Goal: Task Accomplishment & Management: Complete application form

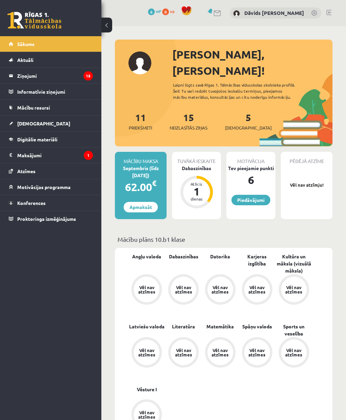
click at [239, 111] on link "5 [DEMOGRAPHIC_DATA]" at bounding box center [248, 121] width 47 height 20
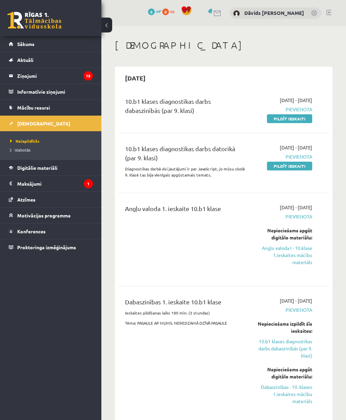
click at [300, 119] on link "Pildīt ieskaiti" at bounding box center [289, 118] width 45 height 9
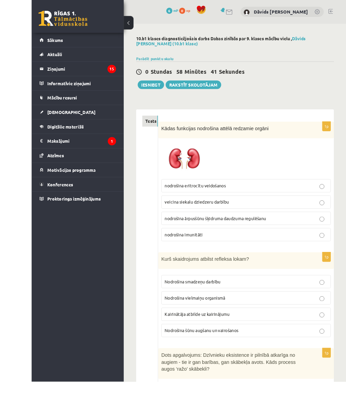
scroll to position [14, 0]
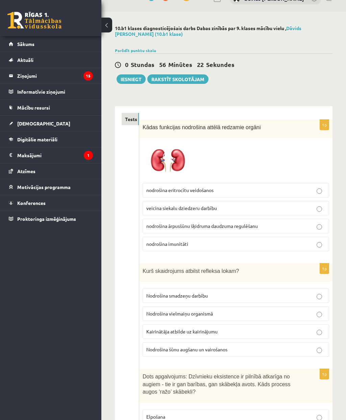
click at [326, 241] on label "nodrošina imunitāti" at bounding box center [236, 244] width 187 height 15
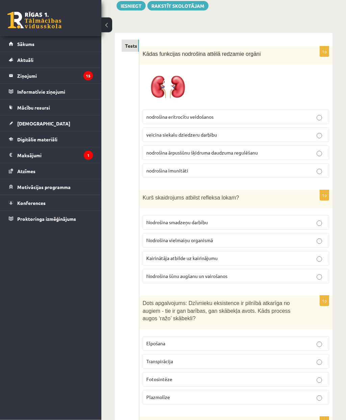
scroll to position [88, 0]
click at [254, 255] on p "Kairinātāja atbilde uz kairinājumu" at bounding box center [235, 258] width 179 height 7
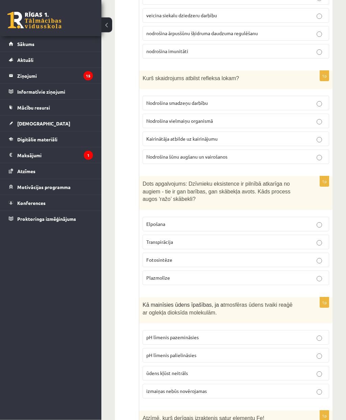
scroll to position [207, 0]
click at [322, 257] on p "Fotosintēze" at bounding box center [235, 259] width 179 height 7
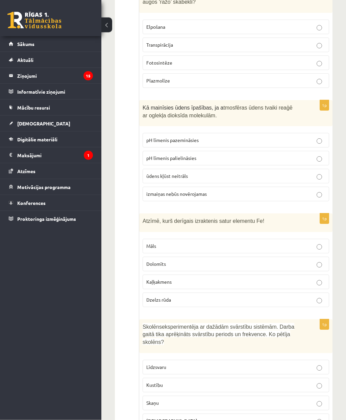
scroll to position [404, 0]
click at [157, 191] on span "izmaiņas nebūs novērojamas" at bounding box center [176, 194] width 61 height 6
click at [159, 158] on span "pH līmenis palielināsies" at bounding box center [171, 158] width 50 height 6
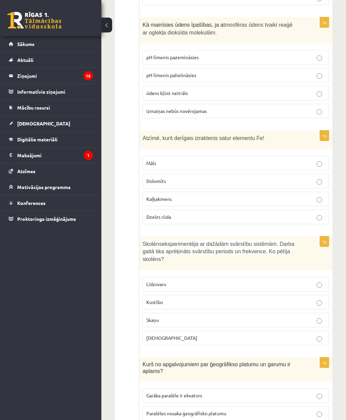
scroll to position [483, 0]
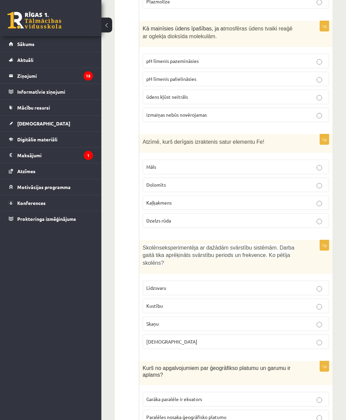
click at [184, 219] on p "Dzelzs rūda" at bounding box center [235, 220] width 179 height 7
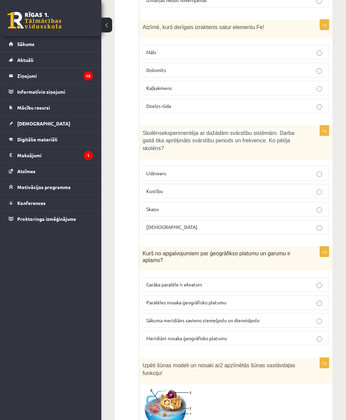
scroll to position [601, 0]
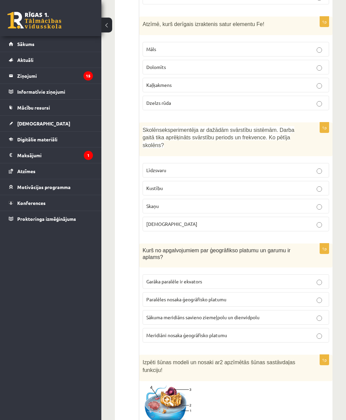
click at [157, 187] on span "Kustību" at bounding box center [154, 188] width 17 height 6
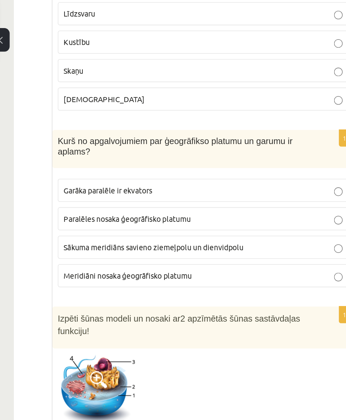
scroll to position [762, 0]
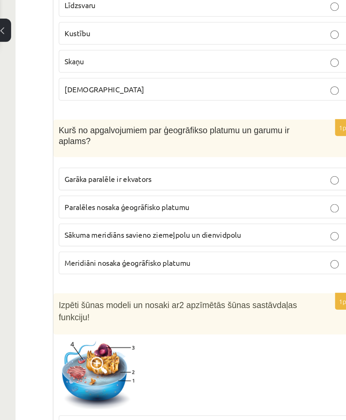
click at [146, 171] on span "Meridiāni nosaka ģeogrāfisko platumu" at bounding box center [186, 174] width 81 height 6
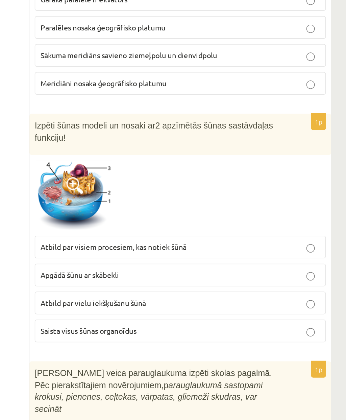
click at [146, 329] on span "Saista visus šūnas organoīdus" at bounding box center [177, 332] width 62 height 6
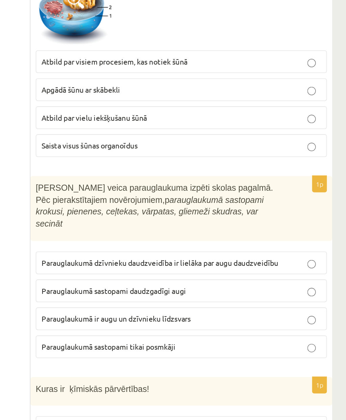
scroll to position [868, 0]
click at [146, 316] on span "Parauglaukumā sastopami daudzgadīgi augi" at bounding box center [192, 319] width 93 height 6
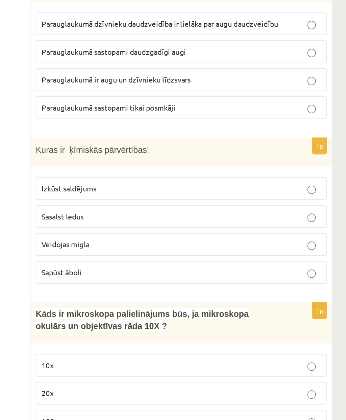
scroll to position [1027, 0]
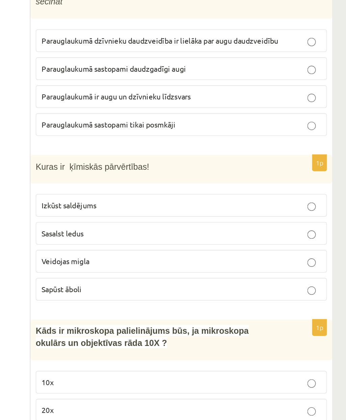
click at [146, 299] on span "Sapūst āboli" at bounding box center [159, 302] width 26 height 6
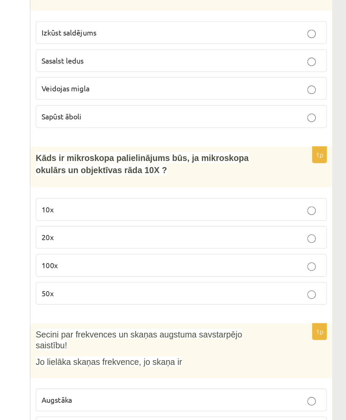
scroll to position [1136, 0]
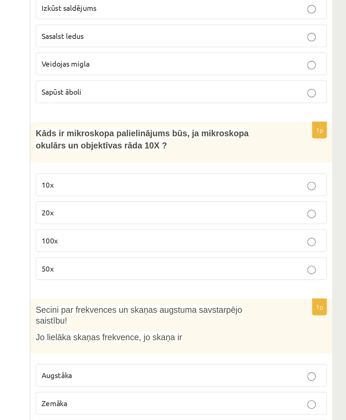
click at [143, 245] on label "10x" at bounding box center [236, 252] width 187 height 15
click at [146, 285] on span "100x" at bounding box center [151, 288] width 10 height 6
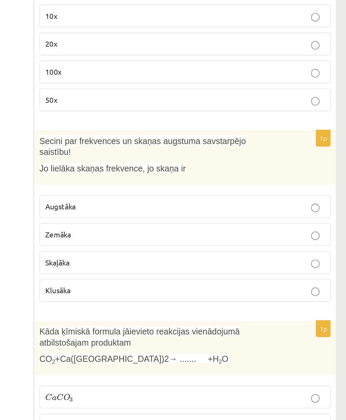
scroll to position [1245, 0]
click at [146, 262] on span "Augstāka" at bounding box center [156, 265] width 20 height 6
click at [146, 316] on span "Klusāka" at bounding box center [154, 319] width 16 height 6
click at [146, 262] on span "Augstāka" at bounding box center [156, 265] width 20 height 6
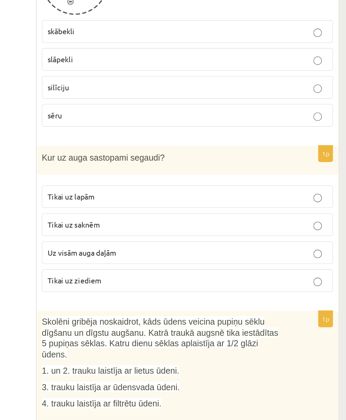
scroll to position [1636, 0]
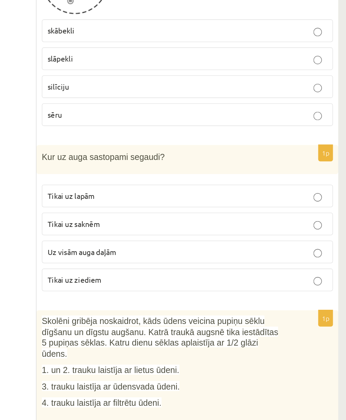
click at [146, 292] on span "Uz visām auga daļām" at bounding box center [168, 295] width 44 height 6
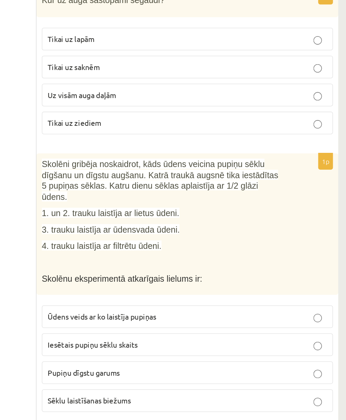
scroll to position [1736, 0]
click at [143, 278] on span "3. trauku laistīja ar ūdensvada ūdeni." at bounding box center [187, 281] width 89 height 6
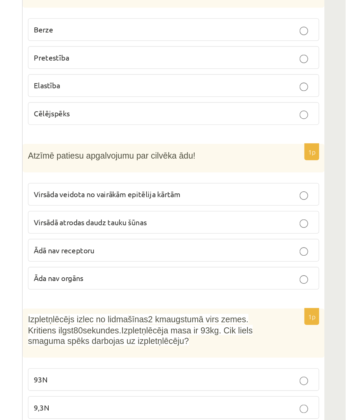
scroll to position [3163, 0]
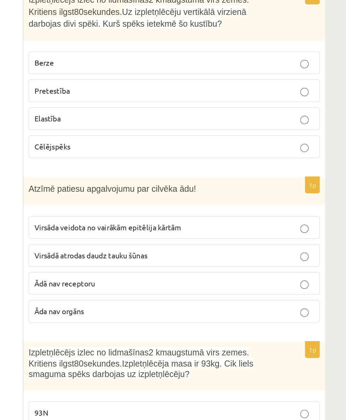
click at [146, 230] on p "Virsāda veidota no vairākām epitēlija kārtām" at bounding box center [235, 233] width 179 height 7
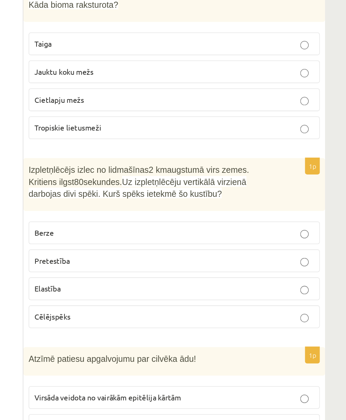
scroll to position [3143, 0]
click at [146, 164] on span "Pretestība" at bounding box center [157, 167] width 23 height 6
click at [146, 199] on span "Cēlējspēks" at bounding box center [157, 202] width 23 height 6
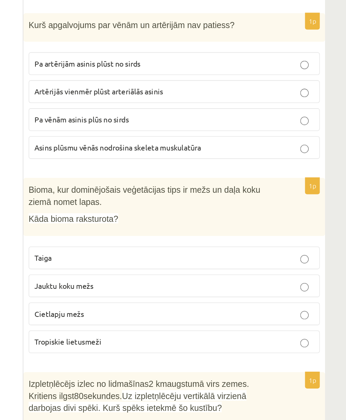
scroll to position [3005, 0]
click at [146, 180] on span "Jauktu koku mežs" at bounding box center [165, 183] width 38 height 6
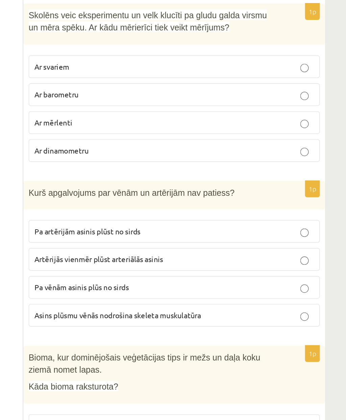
scroll to position [2891, 0]
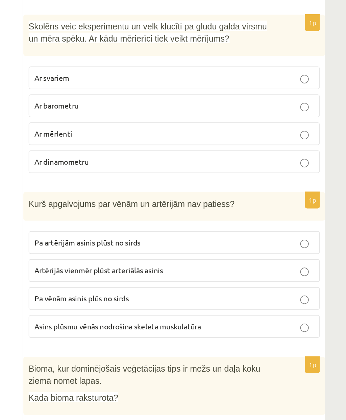
click at [146, 206] on span "Asins plūsmu vēnās nodrošina skeleta muskulatūra" at bounding box center [199, 209] width 107 height 6
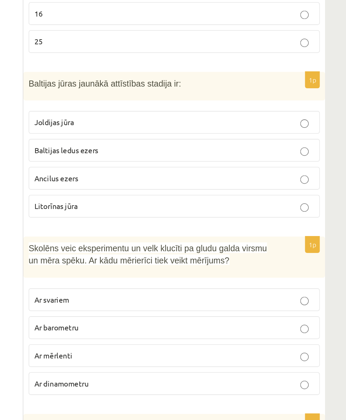
scroll to position [2749, 0]
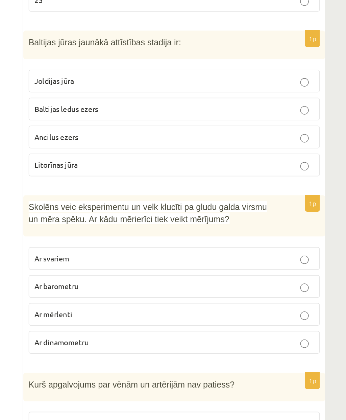
click at [146, 242] on span "Ar dinamometru" at bounding box center [163, 245] width 35 height 6
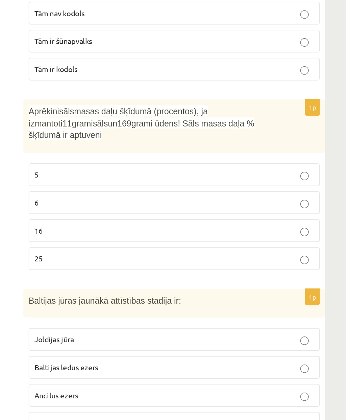
scroll to position [2610, 0]
click at [139, 74] on div "Aprēķini sāls masas daļu šķīdumā (procentos), ja izmantoti 11 grami sāls un 169…" at bounding box center [235, 81] width 193 height 34
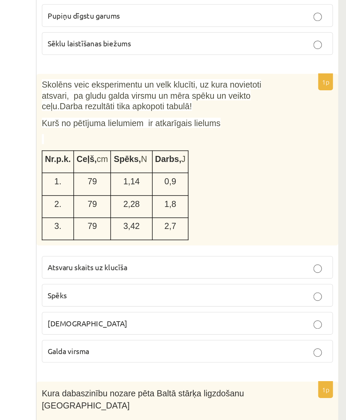
scroll to position [1965, 0]
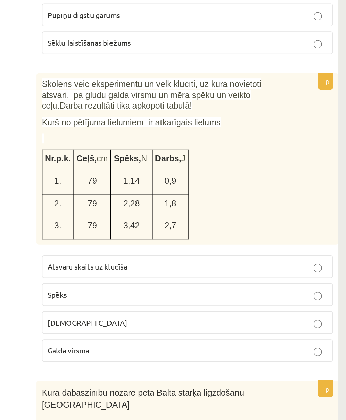
click at [146, 319] on span "Spēks" at bounding box center [152, 322] width 12 height 6
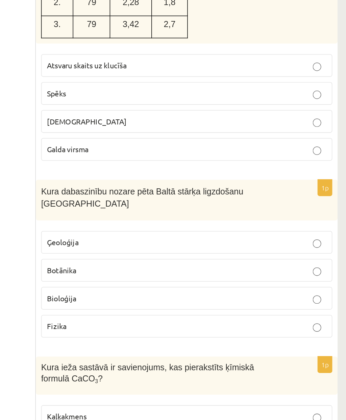
scroll to position [2094, 0]
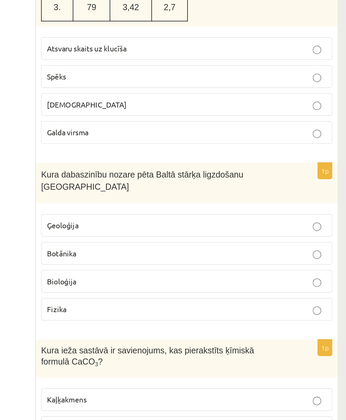
scroll to position [2105, 0]
click at [146, 275] on span "Ģeoloģija" at bounding box center [156, 278] width 20 height 6
click at [146, 310] on span "Bioloģija" at bounding box center [155, 313] width 19 height 6
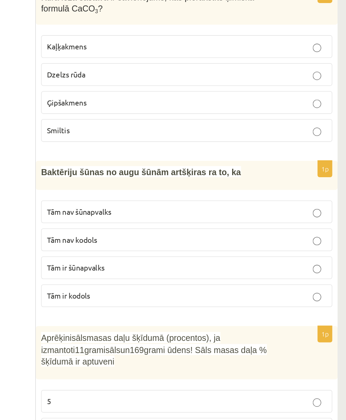
scroll to position [2465, 0]
click at [146, 133] on span "Tām nav šūnapvalks" at bounding box center [166, 136] width 41 height 6
click at [146, 186] on span "Tām ir kodols" at bounding box center [160, 189] width 28 height 6
click at [146, 168] on span "Tām ir šūnapvalks" at bounding box center [164, 171] width 37 height 6
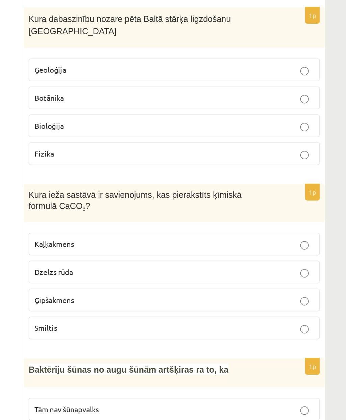
scroll to position [2205, 0]
click at [146, 286] on span "Kaļķakmens" at bounding box center [158, 289] width 25 height 6
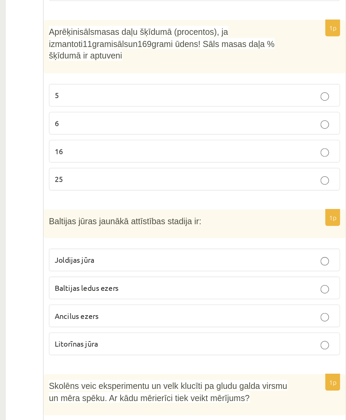
scroll to position [2596, 0]
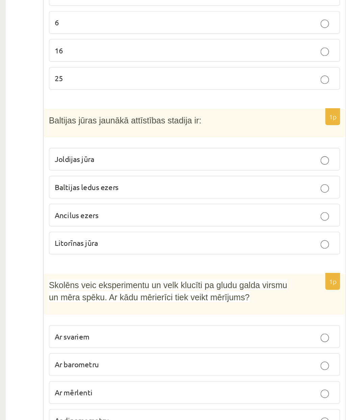
click at [146, 282] on span "Litorīnas jūra" at bounding box center [160, 285] width 28 height 6
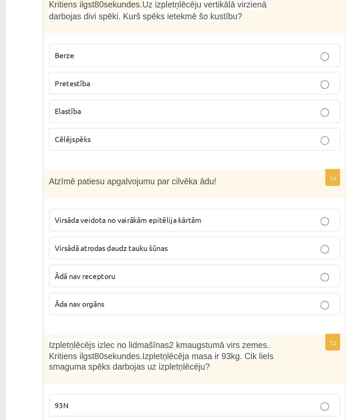
scroll to position [3163, 0]
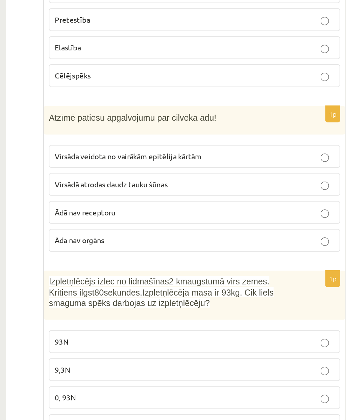
click at [146, 403] on p "930N" at bounding box center [235, 406] width 179 height 7
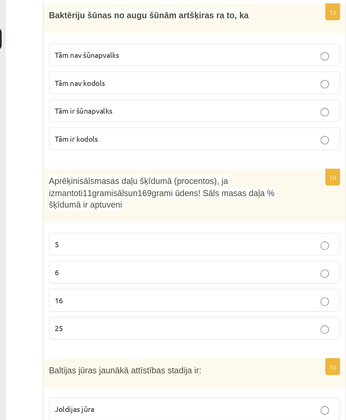
scroll to position [2558, 0]
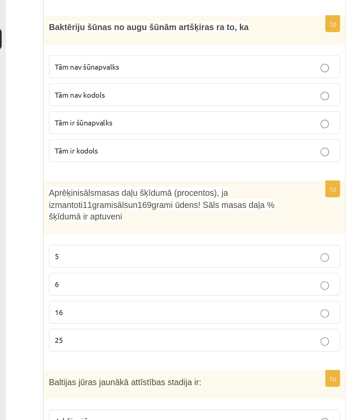
click at [146, 179] on span "6" at bounding box center [147, 182] width 3 height 6
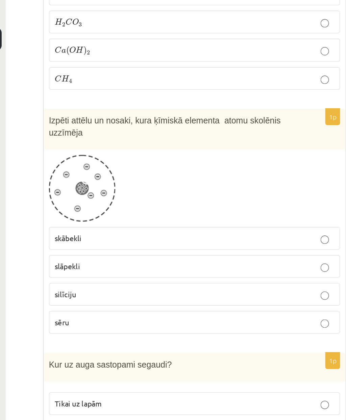
scroll to position [1636, 0]
click at [146, 149] on span "skābekli" at bounding box center [154, 152] width 17 height 6
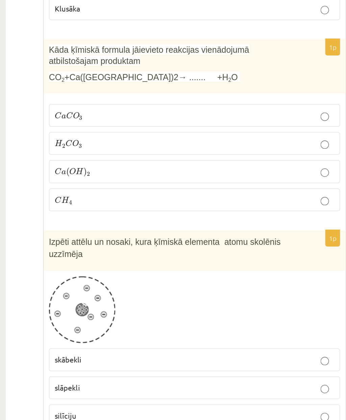
scroll to position [1438, 0]
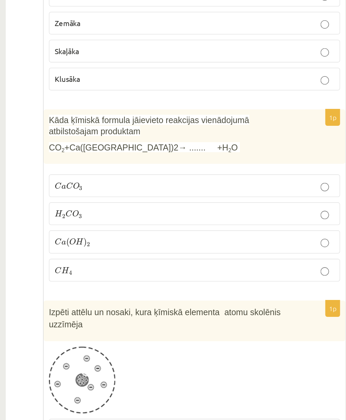
click at [122, 162] on ul "Tests" at bounding box center [131, 416] width 18 height 3455
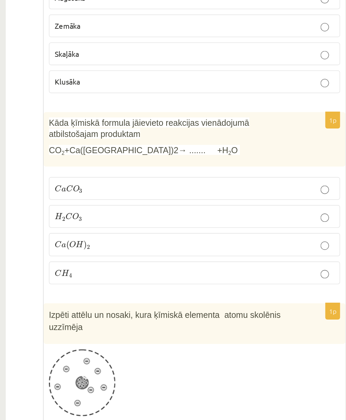
click at [154, 192] on span "C" at bounding box center [156, 194] width 4 height 4
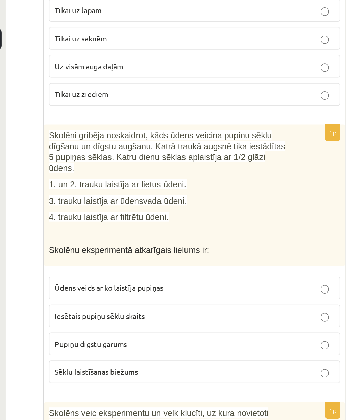
scroll to position [1888, 0]
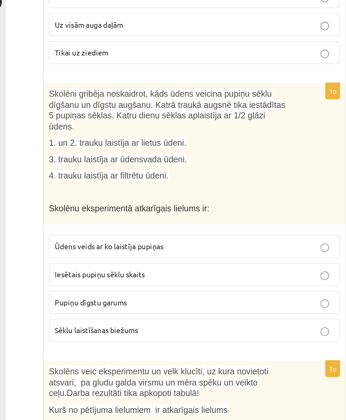
click at [146, 182] on span "Ūdens veids ar ko laistīja pupiņas" at bounding box center [181, 185] width 70 height 6
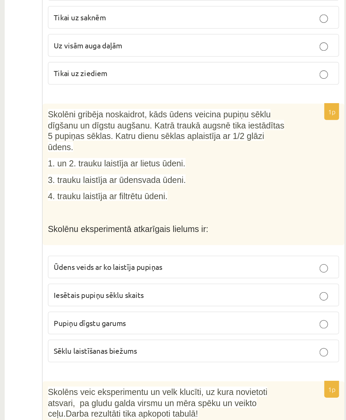
scroll to position [1768, 0]
click at [146, 337] on span "Pupiņu dīgstu garums" at bounding box center [169, 340] width 46 height 6
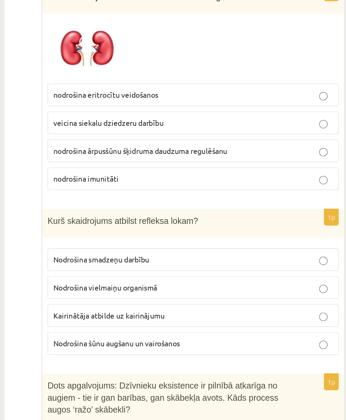
scroll to position [0, 0]
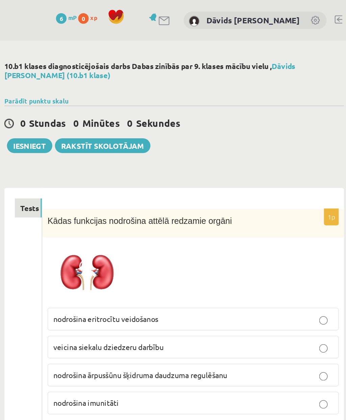
click at [117, 91] on button "Iesniegt" at bounding box center [131, 93] width 29 height 9
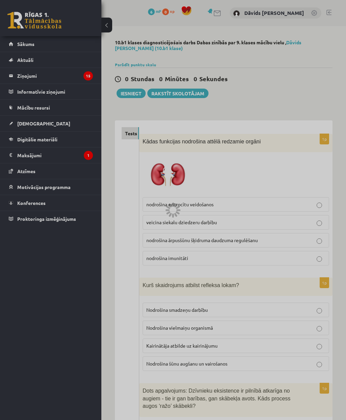
click at [105, 27] on div at bounding box center [173, 210] width 346 height 420
click at [101, 19] on div at bounding box center [173, 210] width 346 height 420
click at [105, 24] on div at bounding box center [173, 210] width 346 height 420
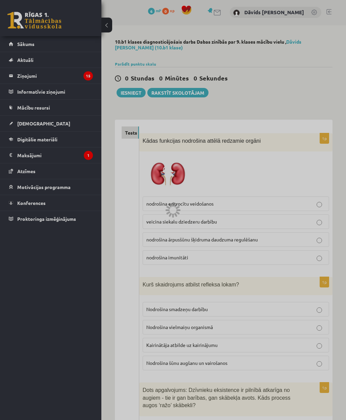
click at [103, 27] on div at bounding box center [173, 210] width 346 height 420
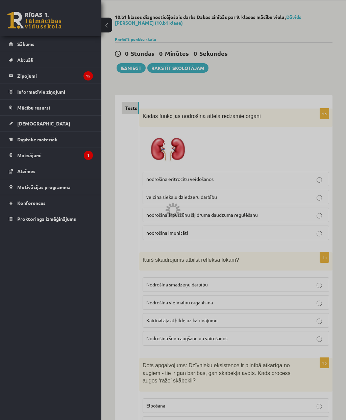
scroll to position [0, 0]
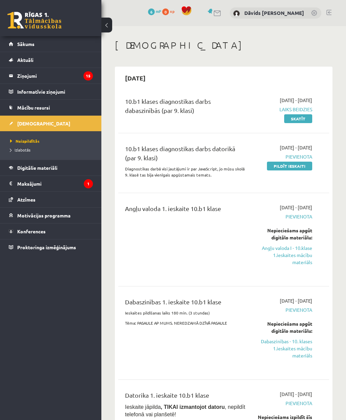
click at [141, 106] on div "10.b1 klases diagnostikas darbs dabaszinībās (par 9. klasi)" at bounding box center [185, 108] width 121 height 22
click at [298, 110] on span "Laiks beidzies" at bounding box center [285, 109] width 56 height 7
click at [299, 107] on span "Laiks beidzies" at bounding box center [285, 109] width 56 height 7
click at [301, 117] on link "Skatīt" at bounding box center [298, 118] width 28 height 9
click at [302, 119] on link "Skatīt" at bounding box center [298, 118] width 28 height 9
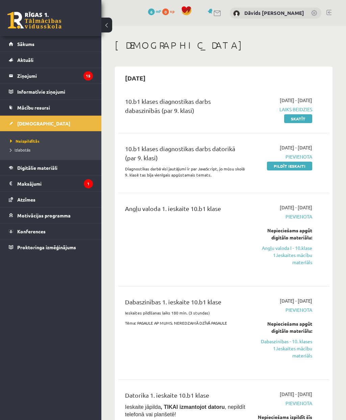
click at [296, 166] on link "Pildīt ieskaiti" at bounding box center [289, 166] width 45 height 9
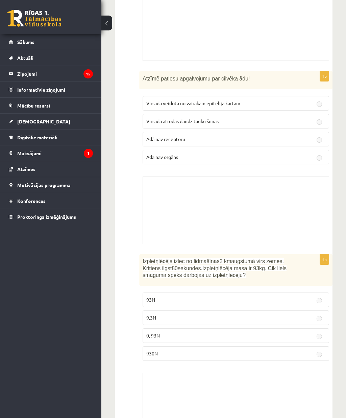
scroll to position [5326, 0]
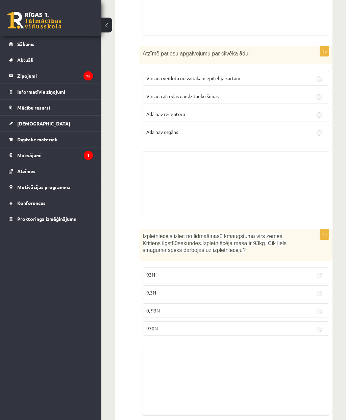
click at [254, 165] on div "Skolotāja pielikums" at bounding box center [236, 185] width 187 height 68
click at [259, 153] on div "Skolotāja pielikums" at bounding box center [236, 185] width 187 height 68
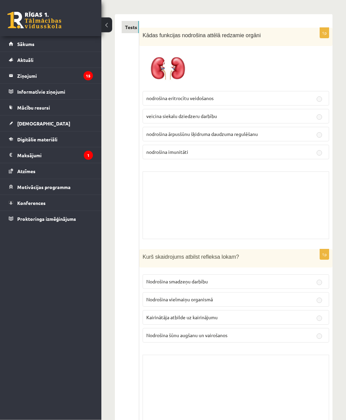
scroll to position [0, 0]
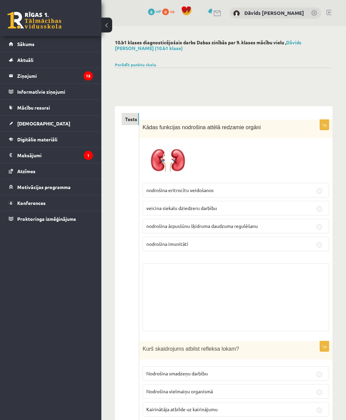
click at [123, 65] on link "Parādīt punktu skalu" at bounding box center [135, 64] width 41 height 5
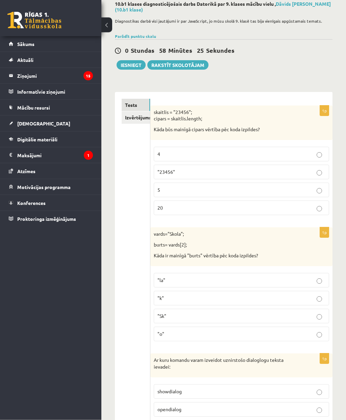
scroll to position [39, 0]
click at [165, 173] on span ""23456"" at bounding box center [167, 172] width 18 height 6
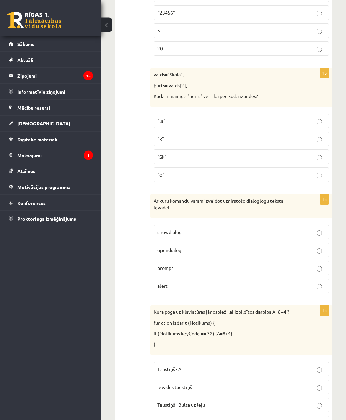
scroll to position [198, 0]
click at [162, 139] on span ""k"" at bounding box center [161, 139] width 6 height 6
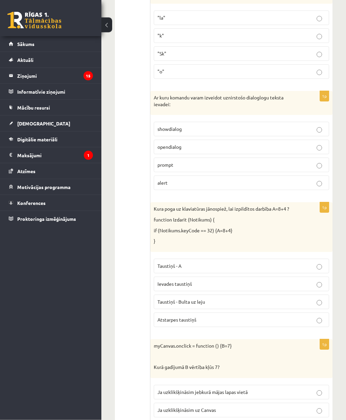
scroll to position [301, 0]
click at [164, 162] on span "prompt" at bounding box center [166, 165] width 16 height 6
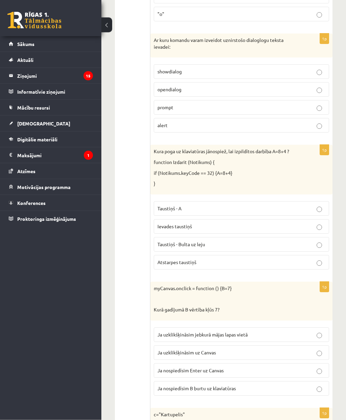
scroll to position [358, 0]
click at [167, 227] on label "Ievades taustiņš" at bounding box center [241, 226] width 175 height 15
click at [168, 206] on span "Taustiņš - A" at bounding box center [170, 208] width 24 height 6
click at [172, 223] on span "Ievades taustiņš" at bounding box center [175, 226] width 34 height 6
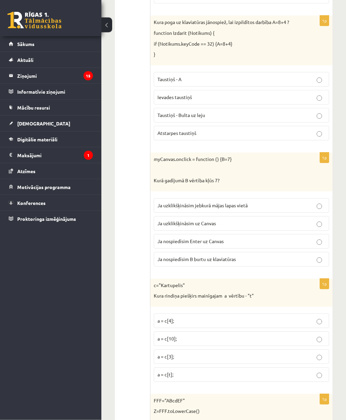
scroll to position [487, 0]
click at [177, 223] on p "Ja uzklikšķināsim uz Canvas" at bounding box center [242, 223] width 168 height 7
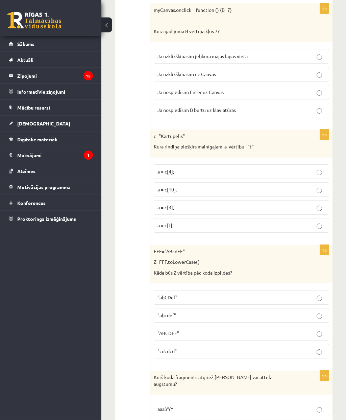
scroll to position [637, 0]
click at [161, 224] on p "a = c[t];" at bounding box center [242, 224] width 168 height 7
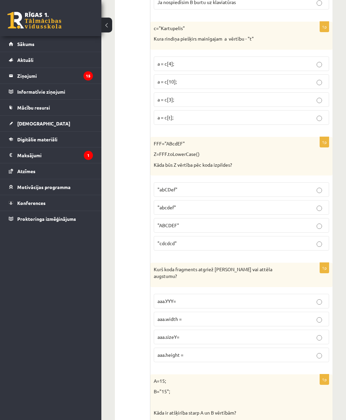
scroll to position [738, 0]
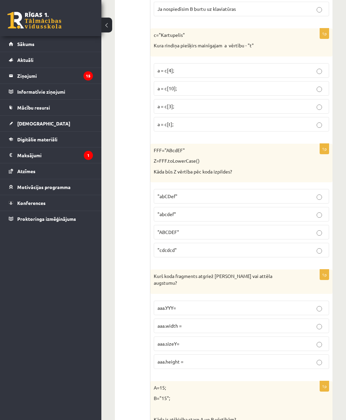
click at [160, 211] on span ""abcdef"" at bounding box center [167, 214] width 19 height 6
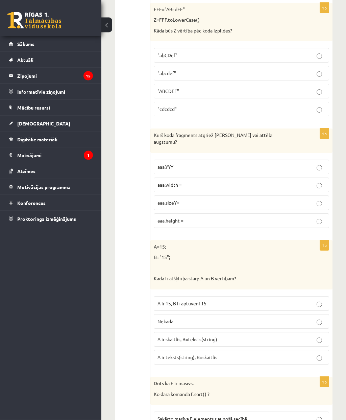
scroll to position [879, 0]
click at [163, 217] on span "aaa.height =" at bounding box center [171, 220] width 26 height 6
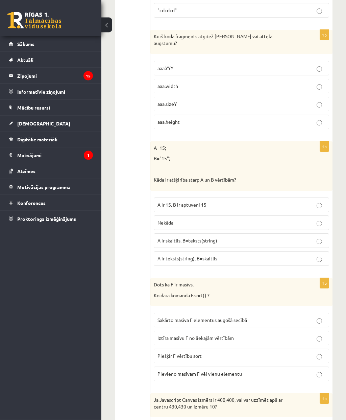
scroll to position [977, 0]
click at [159, 215] on label "Nekāda" at bounding box center [241, 222] width 175 height 15
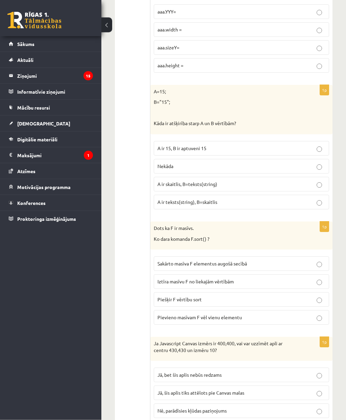
scroll to position [1034, 0]
click at [161, 181] on span "A ir skaitlis, B=teksts(string)" at bounding box center [188, 184] width 60 height 6
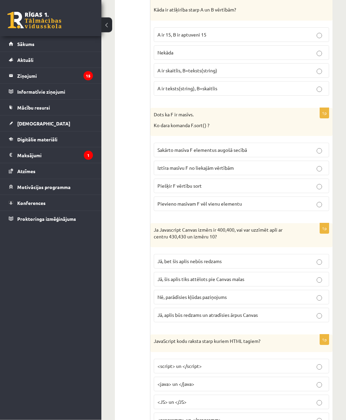
scroll to position [1147, 0]
click at [164, 143] on label "Sakārto masīva F elementus augošā secībā" at bounding box center [241, 150] width 175 height 15
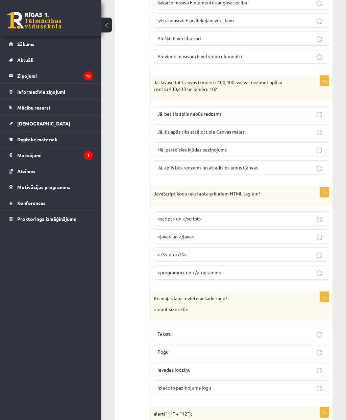
scroll to position [1286, 0]
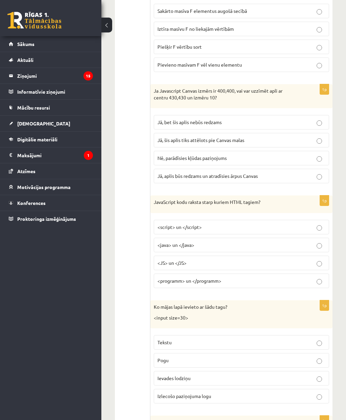
click at [170, 173] on span "Jā, aplis būs redzams un atradīsies ārpus Canvas" at bounding box center [208, 176] width 100 height 6
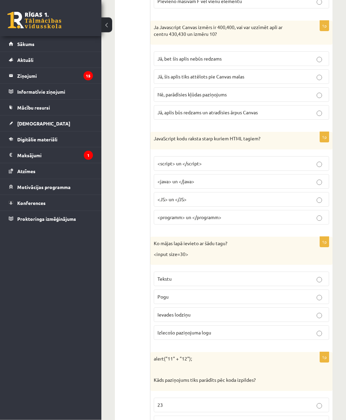
scroll to position [1350, 0]
click at [167, 55] on span "Jā, bet šis aplis nebūs redzams" at bounding box center [190, 58] width 64 height 6
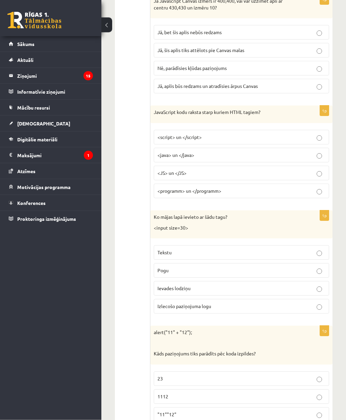
scroll to position [1376, 0]
click at [172, 79] on label "Jā, aplis būs redzams un atradīsies ārpus Canvas" at bounding box center [241, 86] width 175 height 15
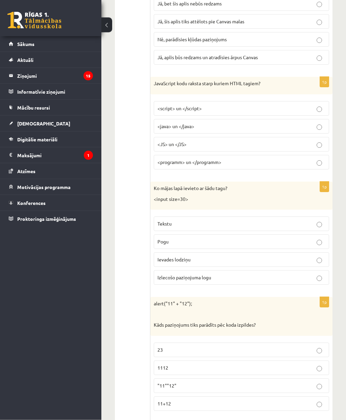
scroll to position [1406, 0]
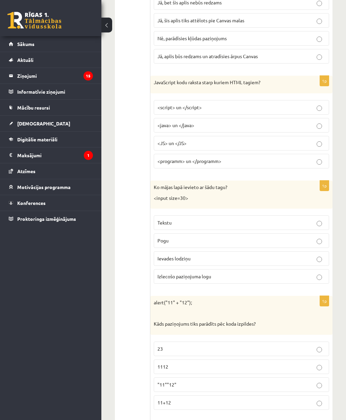
click at [169, 118] on label "<java> un </java>" at bounding box center [241, 125] width 175 height 15
click at [169, 104] on span "<script> un </script>" at bounding box center [180, 107] width 44 height 6
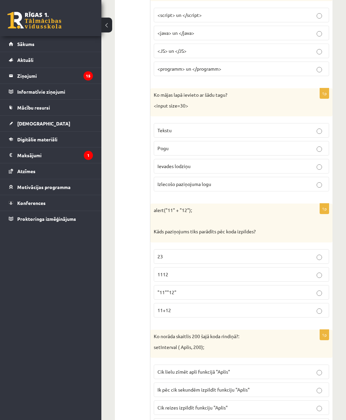
scroll to position [1498, 0]
click at [164, 127] on span "Tekstu" at bounding box center [165, 130] width 14 height 6
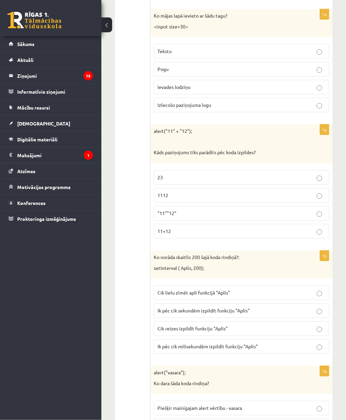
scroll to position [1579, 0]
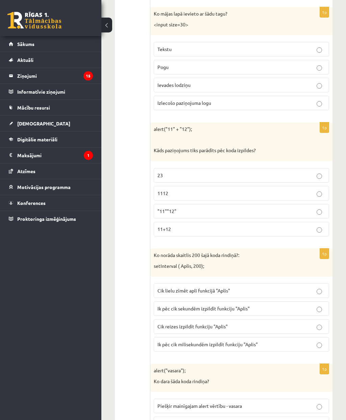
click at [160, 226] on span "11+12" at bounding box center [165, 229] width 14 height 6
click at [166, 226] on span "11+12" at bounding box center [165, 229] width 14 height 6
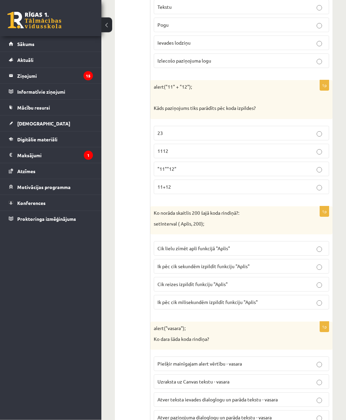
scroll to position [1622, 0]
click at [162, 130] on span "23" at bounding box center [160, 133] width 5 height 6
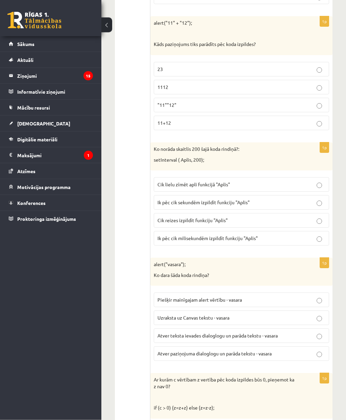
scroll to position [1686, 0]
click at [163, 181] on span "Cik lielu zīmēt apli funkcijā "Aplis"" at bounding box center [194, 184] width 73 height 6
click at [146, 236] on ul "Tests Izvērtējums!" at bounding box center [136, 229] width 29 height 3556
click at [161, 235] on span "Ik pēc cik milisekundēm izpildīt funkciju "Aplis"" at bounding box center [208, 238] width 100 height 6
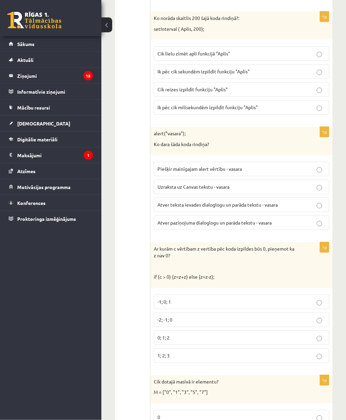
scroll to position [1816, 0]
click at [171, 166] on span "Piešķir mainīgajam alert vērtību - vasara" at bounding box center [200, 169] width 85 height 6
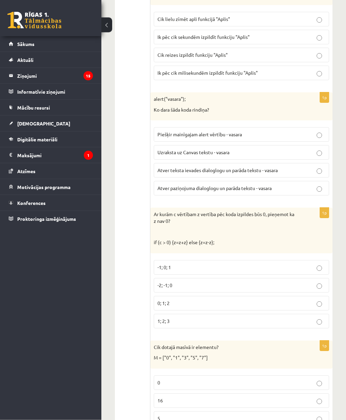
scroll to position [1864, 0]
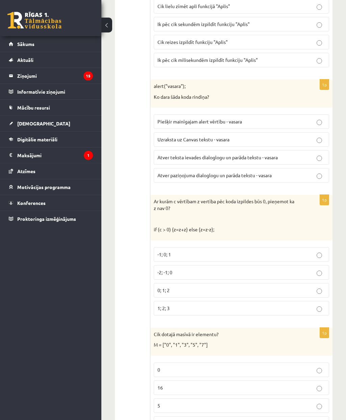
click at [174, 172] on span "Atver paziņojuma dialoglogu un parāda tekstu - vasara" at bounding box center [215, 175] width 114 height 6
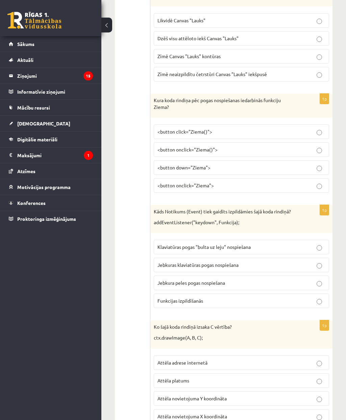
scroll to position [3245, 0]
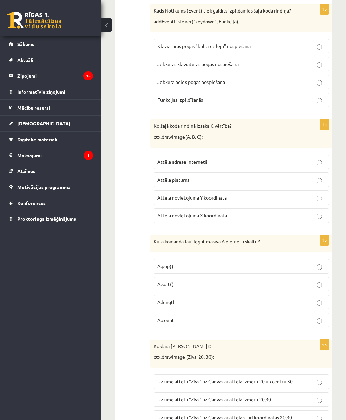
click at [161, 299] on span "A.length" at bounding box center [167, 302] width 18 height 6
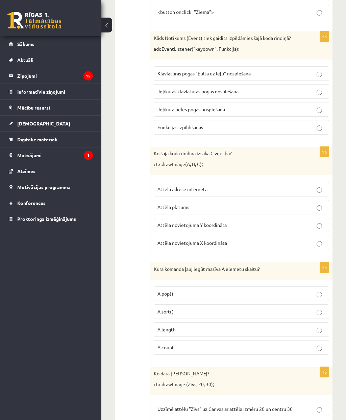
scroll to position [3216, 0]
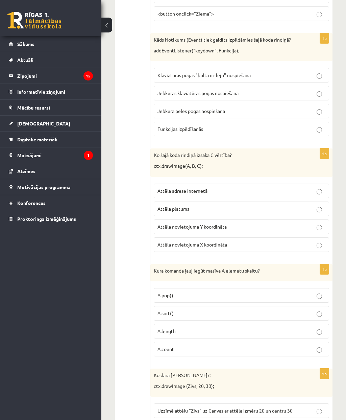
click at [172, 219] on label "Attēla novietojuma Y koordināta" at bounding box center [241, 226] width 175 height 15
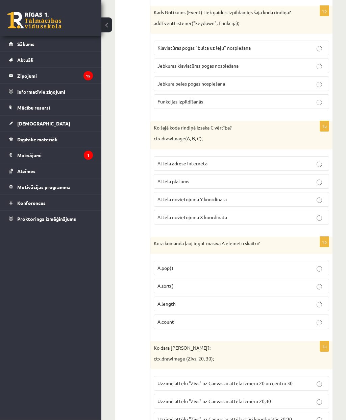
scroll to position [3245, 0]
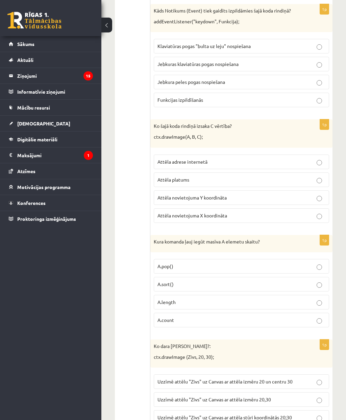
click at [168, 212] on span "Attēla novietojuma X koordināta" at bounding box center [193, 215] width 70 height 6
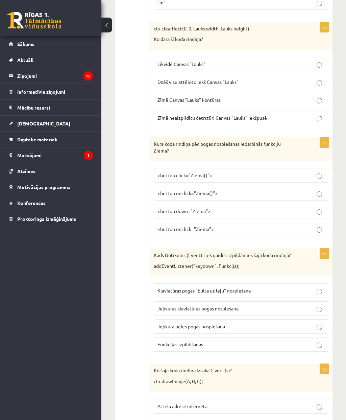
scroll to position [3000, 0]
click at [169, 172] on span "<button click="Ziema()">" at bounding box center [185, 175] width 55 height 6
click at [169, 190] on span "<button onclick="Ziema()">" at bounding box center [188, 193] width 60 height 6
click at [162, 226] on span "<button onclick="Ziema">" at bounding box center [186, 229] width 56 height 6
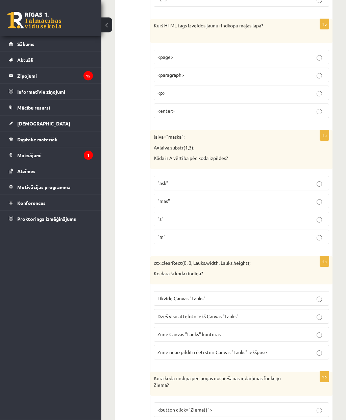
scroll to position [2766, 0]
click at [163, 216] on span ""s"" at bounding box center [161, 219] width 6 height 6
click at [163, 180] on span ""ask"" at bounding box center [163, 183] width 11 height 6
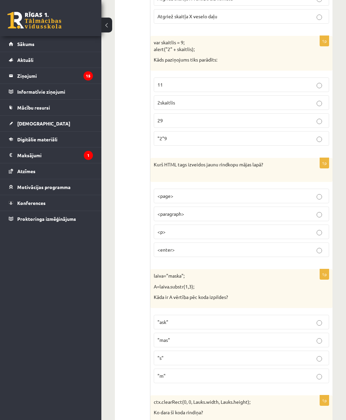
scroll to position [2631, 0]
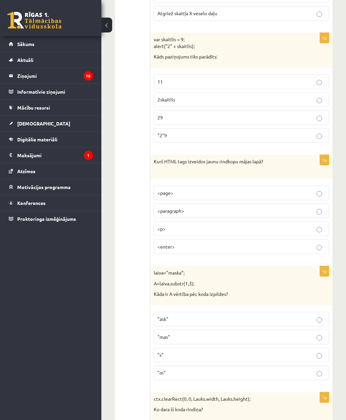
click at [164, 190] on span "<page>" at bounding box center [166, 193] width 16 height 6
click at [162, 208] on span "<paragraph>" at bounding box center [171, 211] width 27 height 6
click at [164, 243] on span "<enter>" at bounding box center [166, 246] width 17 height 6
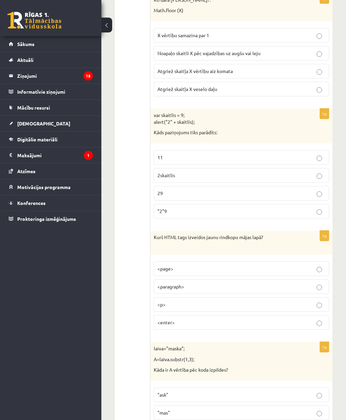
scroll to position [2543, 0]
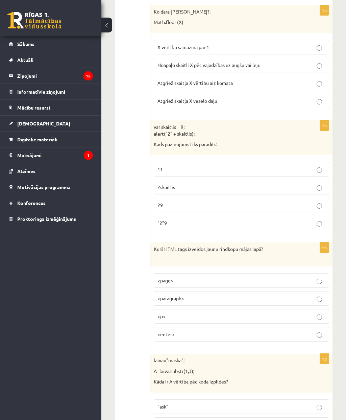
click at [156, 309] on label "<p>" at bounding box center [241, 316] width 175 height 15
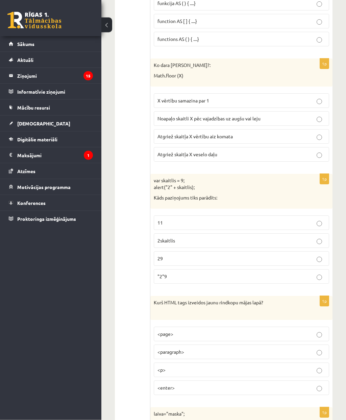
scroll to position [2481, 0]
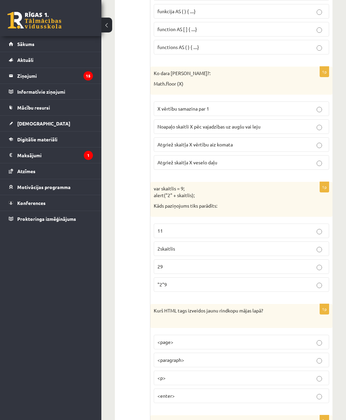
click at [168, 241] on label "2skaitlis" at bounding box center [241, 248] width 175 height 15
click at [164, 227] on p "11" at bounding box center [242, 230] width 168 height 7
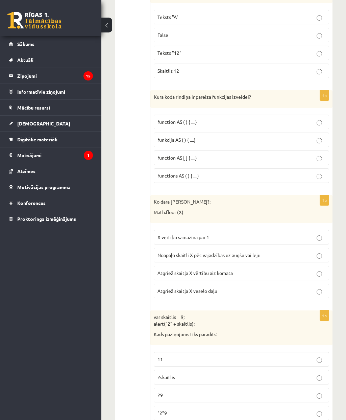
scroll to position [2354, 0]
click at [168, 247] on label "Noapaļo skaitli X pēc vajadzības uz augšu vai leju" at bounding box center [241, 254] width 175 height 15
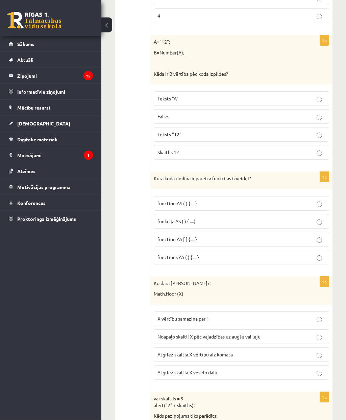
scroll to position [2272, 0]
click at [154, 196] on label "function AS ( ) { ....}" at bounding box center [241, 203] width 175 height 15
click at [322, 145] on label "Skaitlis 12" at bounding box center [241, 152] width 175 height 15
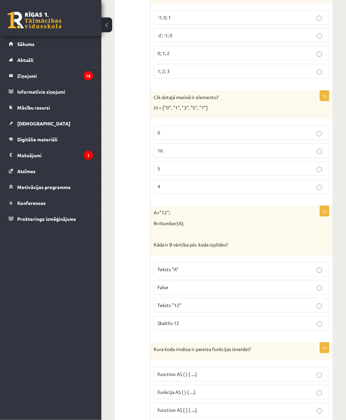
scroll to position [2101, 0]
click at [164, 165] on p "5" at bounding box center [242, 168] width 168 height 7
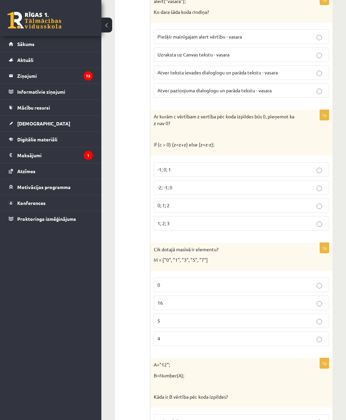
scroll to position [1957, 0]
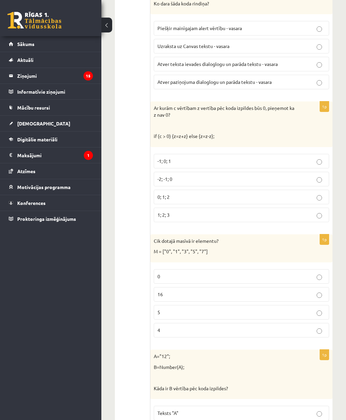
click at [166, 176] on span "-2; -1; 0" at bounding box center [165, 179] width 15 height 6
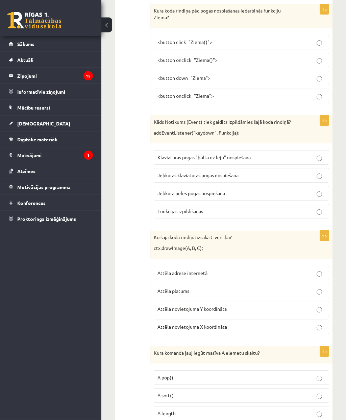
scroll to position [3134, 0]
click at [165, 154] on span "Klaviatūras pogas "bulta uz leju" nospiešana" at bounding box center [204, 157] width 93 height 6
click at [167, 172] on p "Jebkuras klaviatūras pogas nospiešana" at bounding box center [242, 175] width 168 height 7
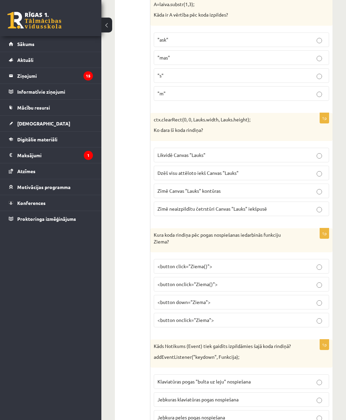
scroll to position [2901, 0]
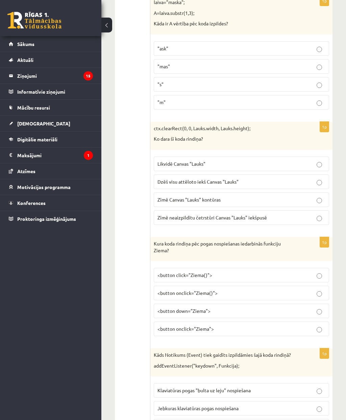
click at [164, 179] on span "Dzēš visu attēloto iekš Canvas "Lauks"" at bounding box center [198, 182] width 81 height 6
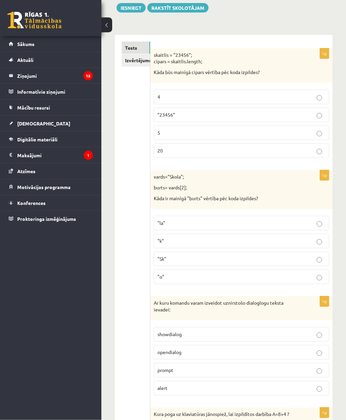
scroll to position [0, 0]
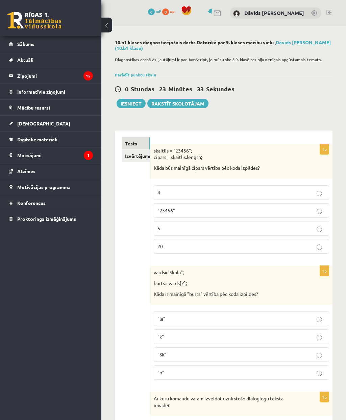
click at [92, 94] on legend "Informatīvie ziņojumi 0" at bounding box center [55, 92] width 76 height 16
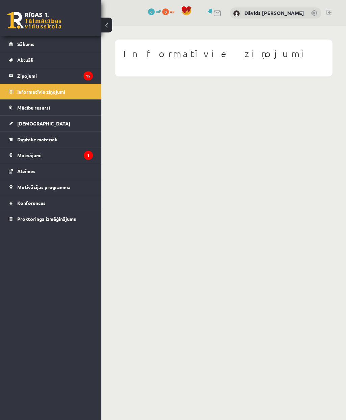
click at [137, 129] on body "0 Dāvanas 6 mP 0 xp Dāvids Vidvuds Fomins Sākums Aktuāli Kā mācīties eSKOLĀ Kon…" at bounding box center [173, 210] width 346 height 420
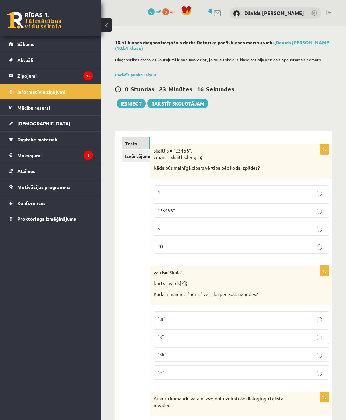
click at [126, 104] on button "Iesniegt" at bounding box center [131, 103] width 29 height 9
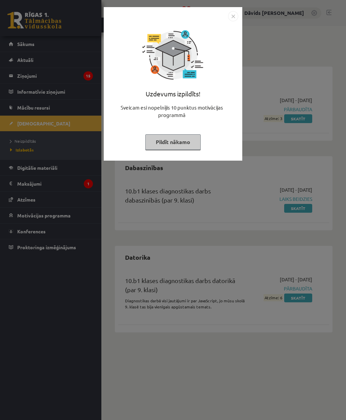
click at [189, 138] on button "Pildīt nākamo" at bounding box center [172, 142] width 55 height 16
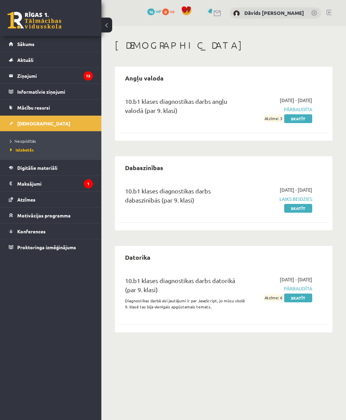
click at [300, 297] on link "Skatīt" at bounding box center [298, 297] width 28 height 9
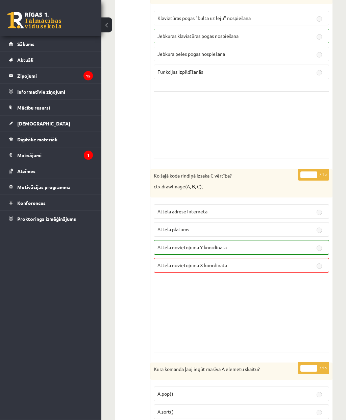
scroll to position [5350, 0]
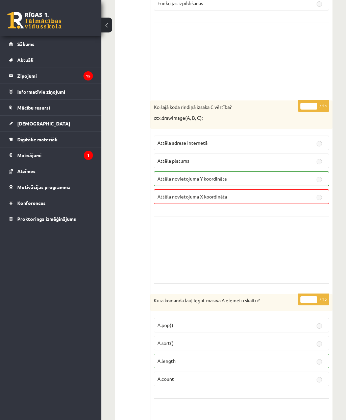
click at [39, 80] on legend "Ziņojumi 15" at bounding box center [55, 76] width 76 height 16
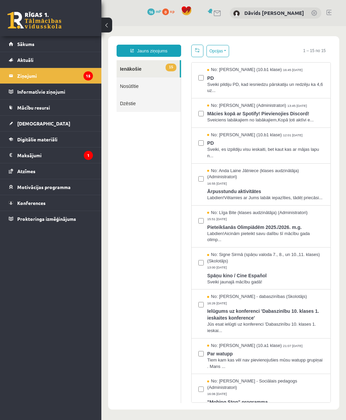
click at [132, 68] on link "15 Ienākošie" at bounding box center [148, 68] width 63 height 17
click at [25, 43] on span "Sākums" at bounding box center [25, 44] width 17 height 6
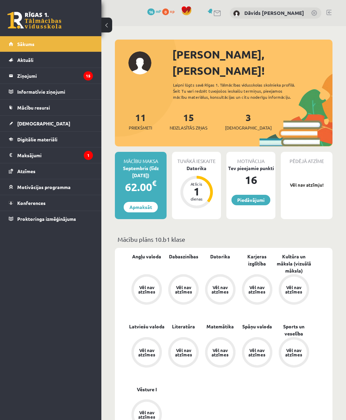
click at [239, 111] on link "3 Ieskaites" at bounding box center [248, 121] width 47 height 20
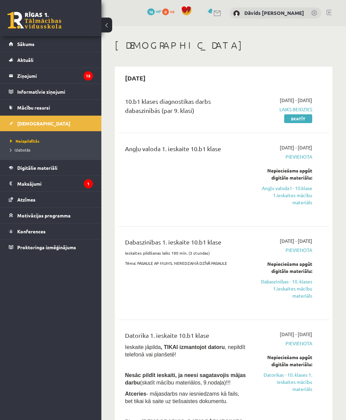
click at [303, 107] on span "Laiks beidzies" at bounding box center [285, 109] width 56 height 7
click at [303, 117] on link "Skatīt" at bounding box center [298, 118] width 28 height 9
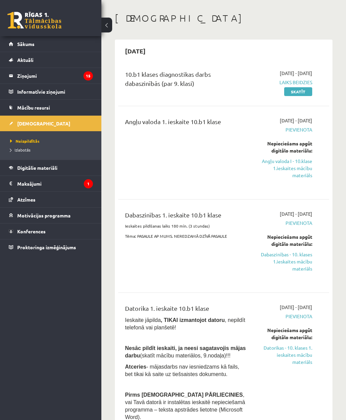
scroll to position [17, 0]
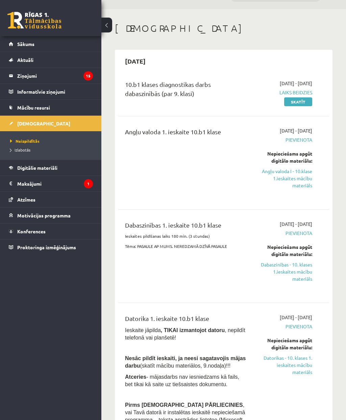
click at [295, 154] on div "Nepieciešams apgūt digitālo materiālu:" at bounding box center [285, 157] width 56 height 14
click at [302, 157] on div "Nepieciešams apgūt digitālo materiālu:" at bounding box center [285, 157] width 56 height 14
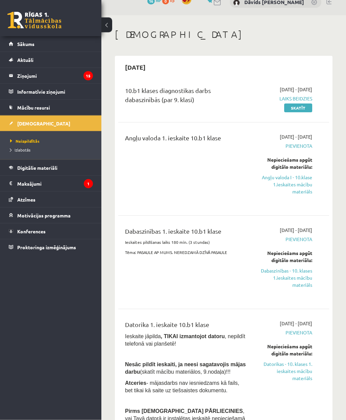
scroll to position [0, 0]
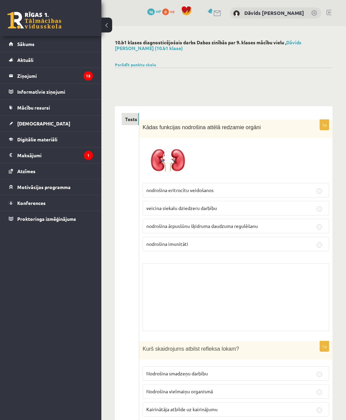
click at [259, 51] on div "10.b1 klases diagnosticējošais darbs Dabas zinībās par 9. klases mācību vielu ,…" at bounding box center [224, 47] width 218 height 14
